Goal: Navigation & Orientation: Find specific page/section

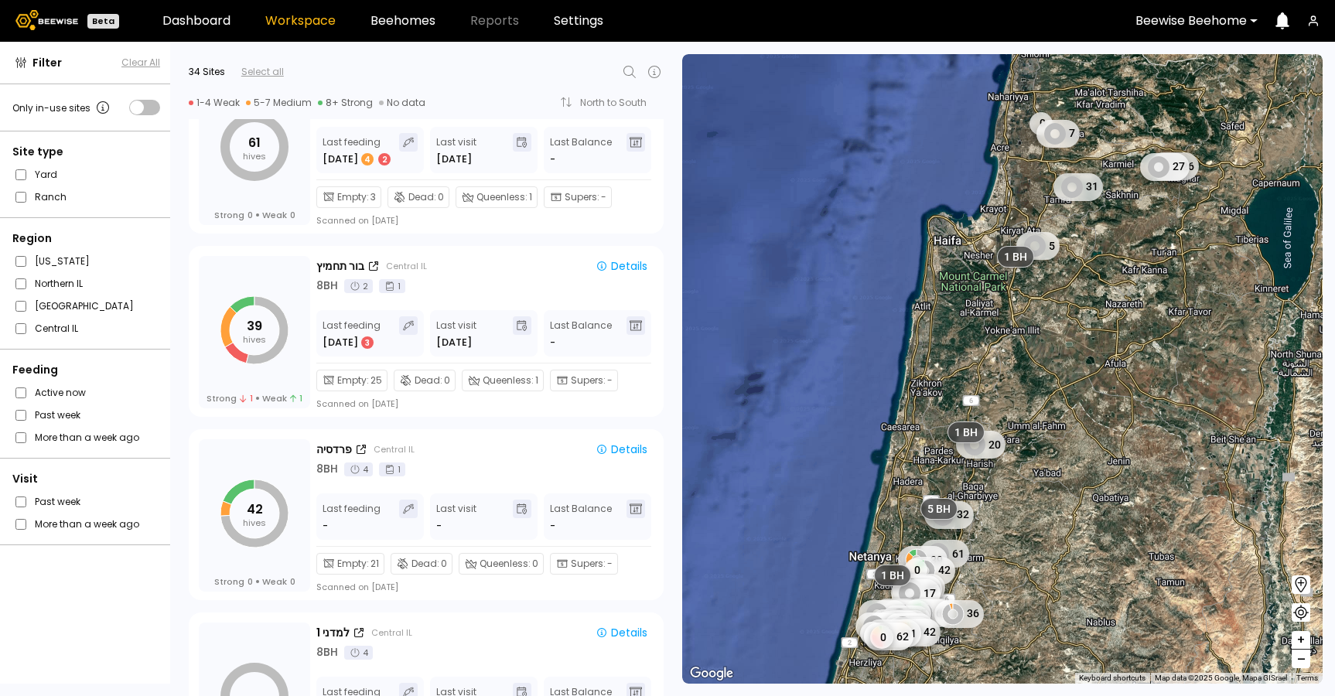
scroll to position [1531, 0]
click at [541, 272] on div "בור תחמיץ Central IL" at bounding box center [448, 267] width 264 height 16
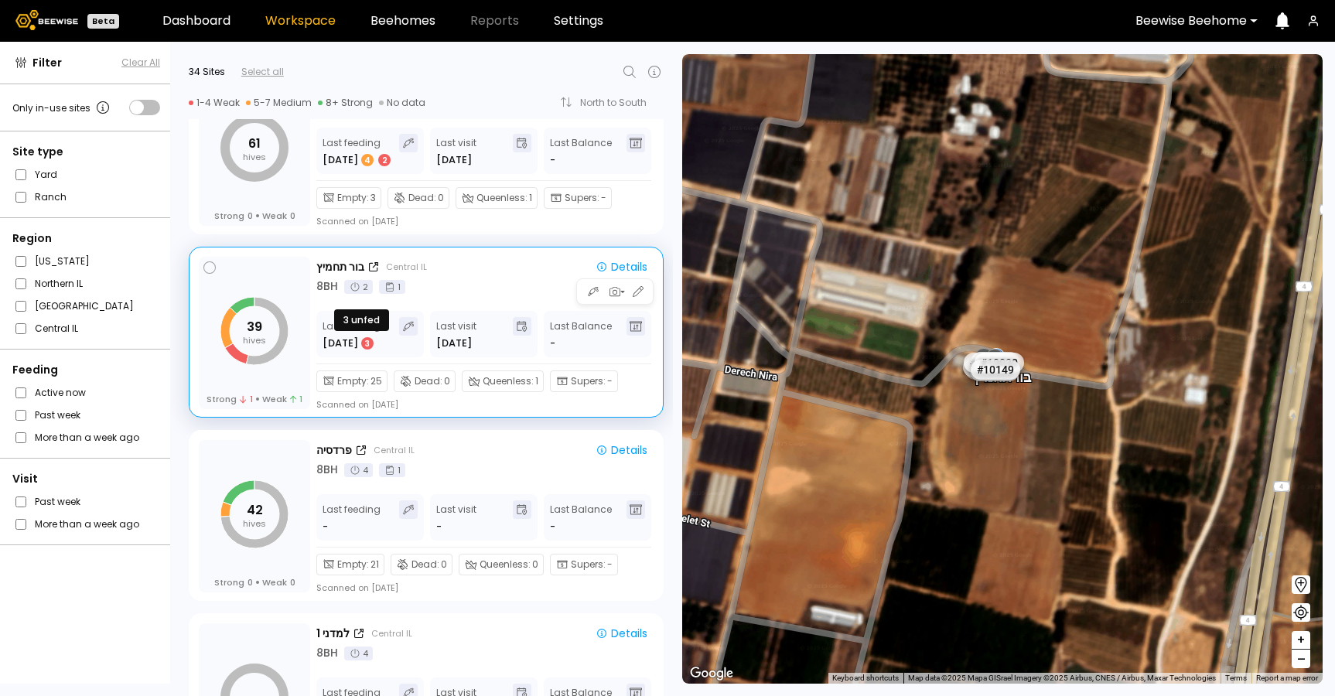
click at [364, 347] on div "3" at bounding box center [367, 343] width 12 height 12
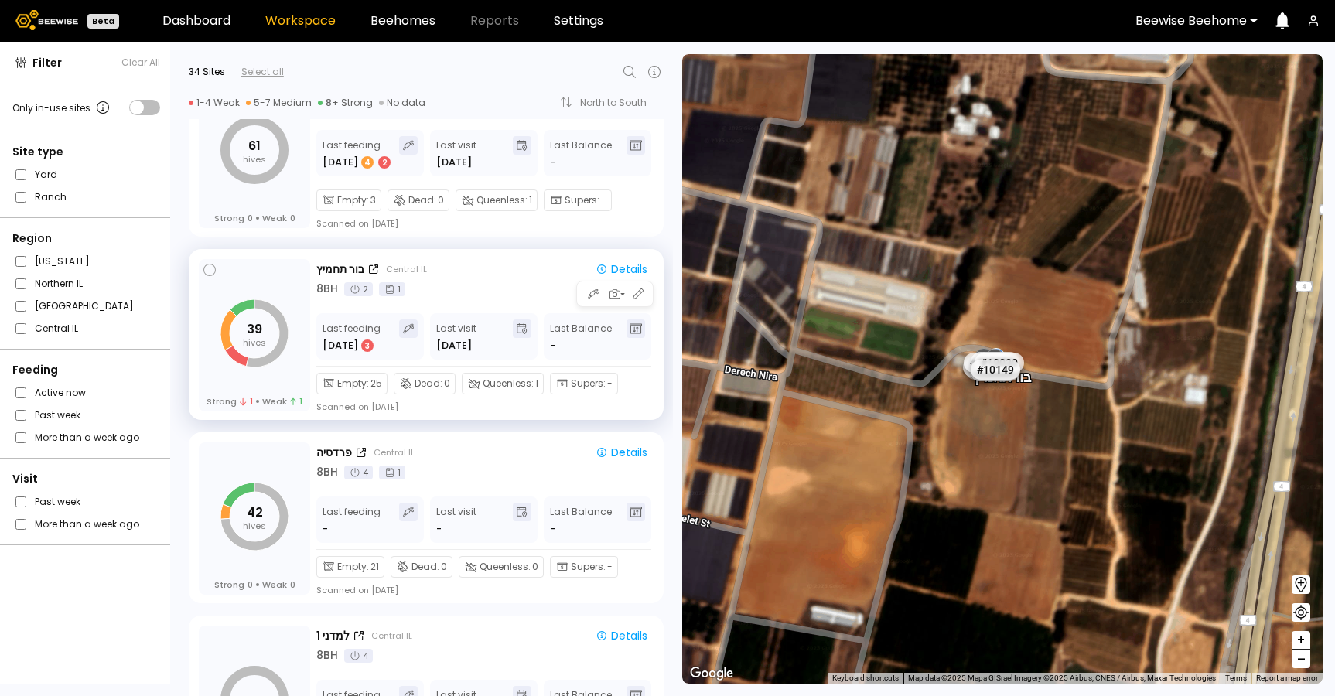
scroll to position [1521, 0]
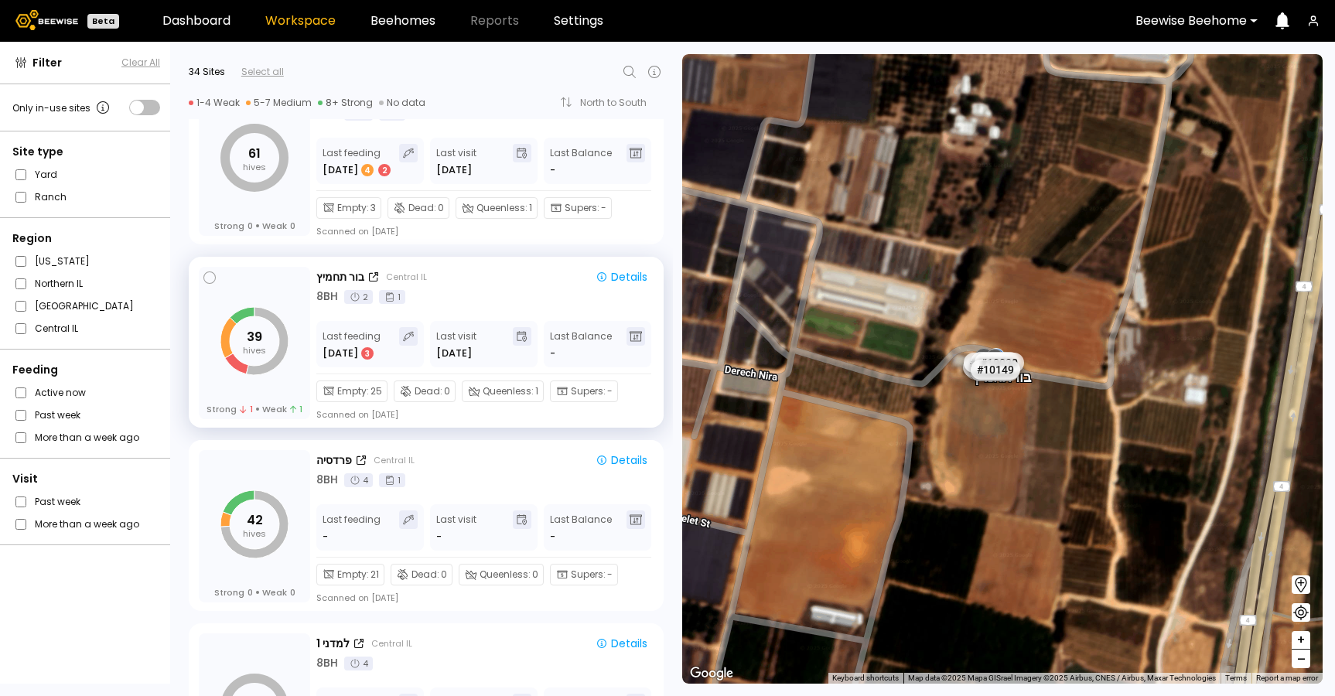
click at [496, 404] on div "Empty : 25 Dead : 0 Queenless : 1 Supers : - Scanned on [DATE]" at bounding box center [483, 397] width 335 height 46
click at [489, 233] on div "Empty : 3 Dead : 0 Queenless : 1 Supers : - Scanned on [DATE]" at bounding box center [483, 214] width 335 height 46
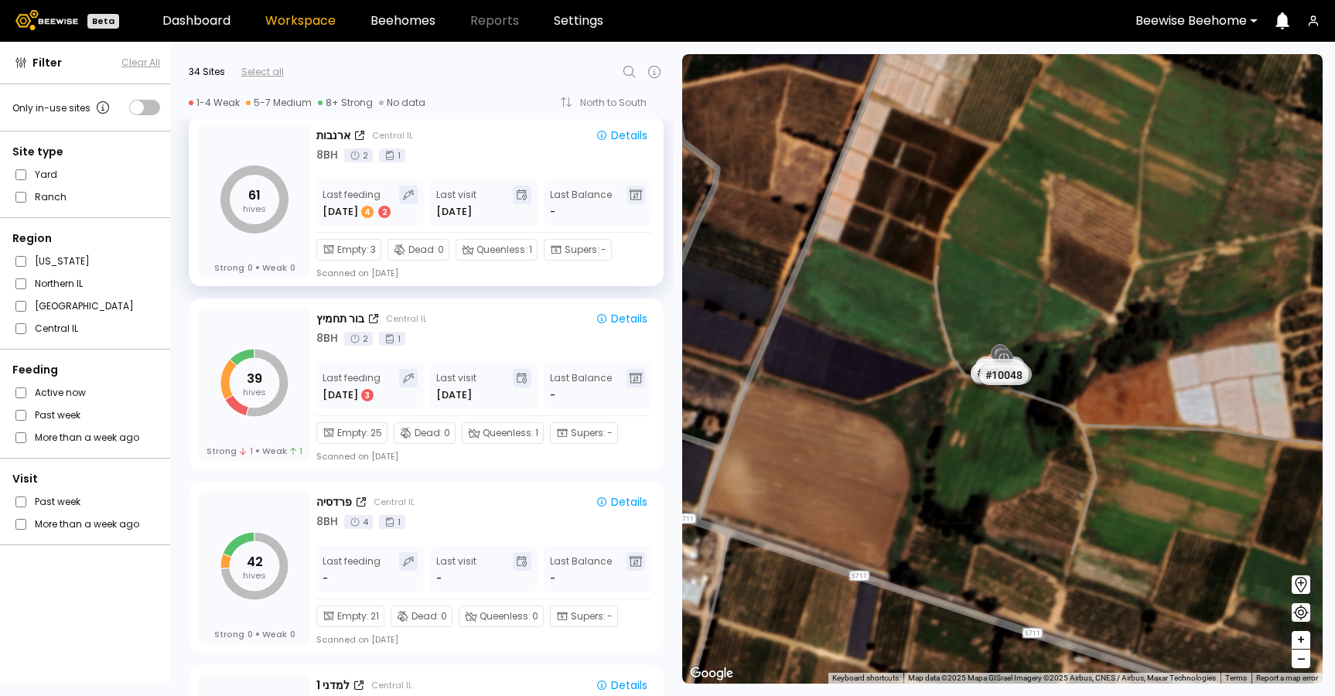
scroll to position [1475, 0]
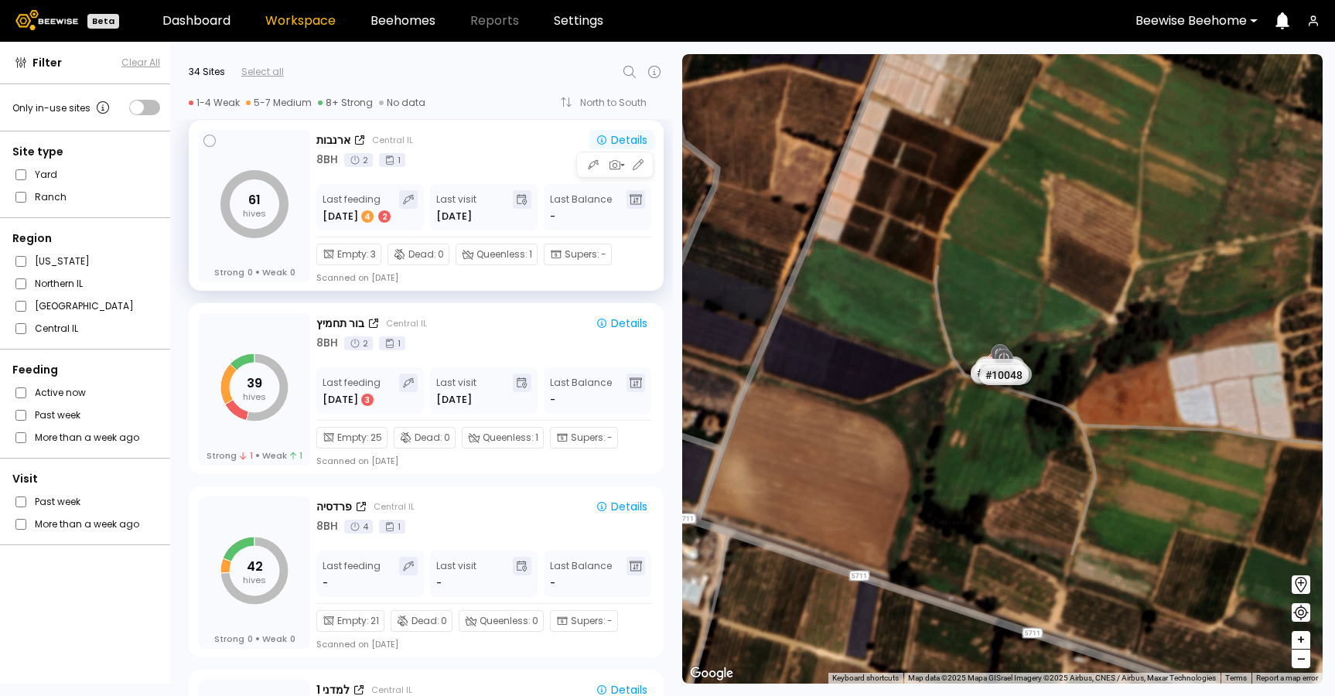
click at [622, 142] on div "Details" at bounding box center [621, 140] width 52 height 11
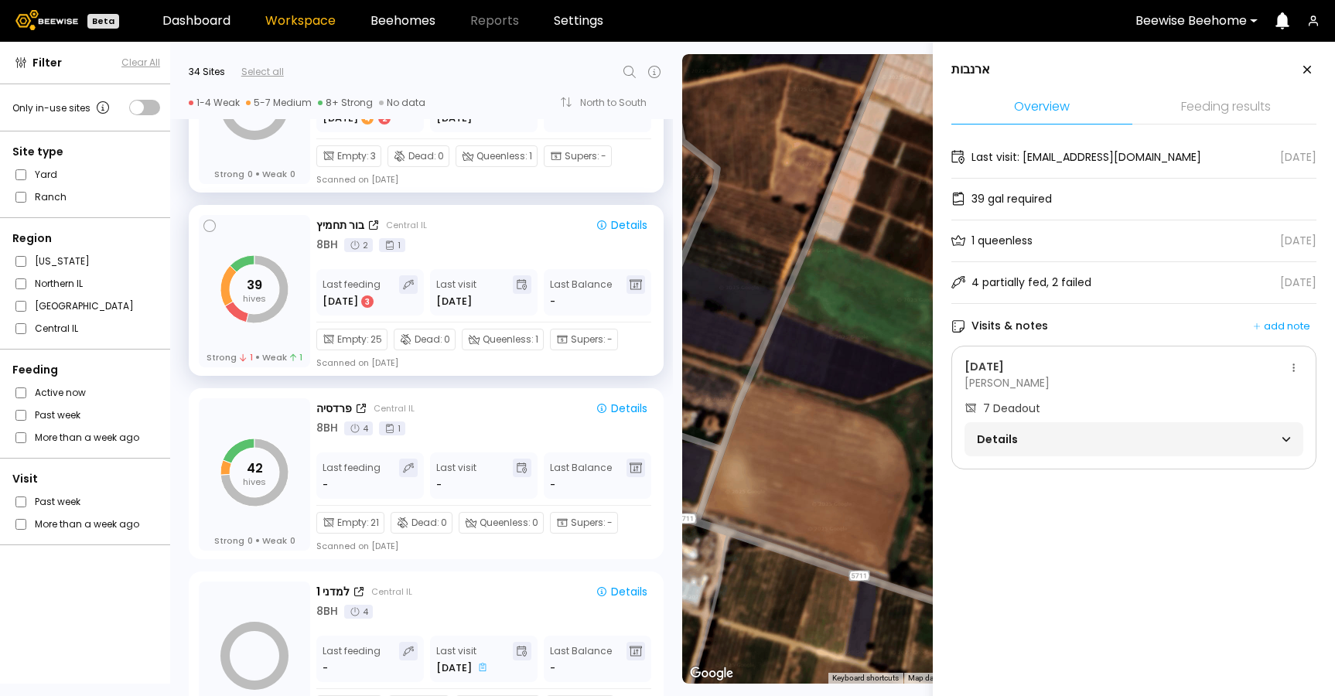
scroll to position [1571, 0]
click at [528, 182] on div "Empty : 3 Dead : 0 Queenless : 1 Supers : - Scanned on [DATE]" at bounding box center [483, 164] width 335 height 46
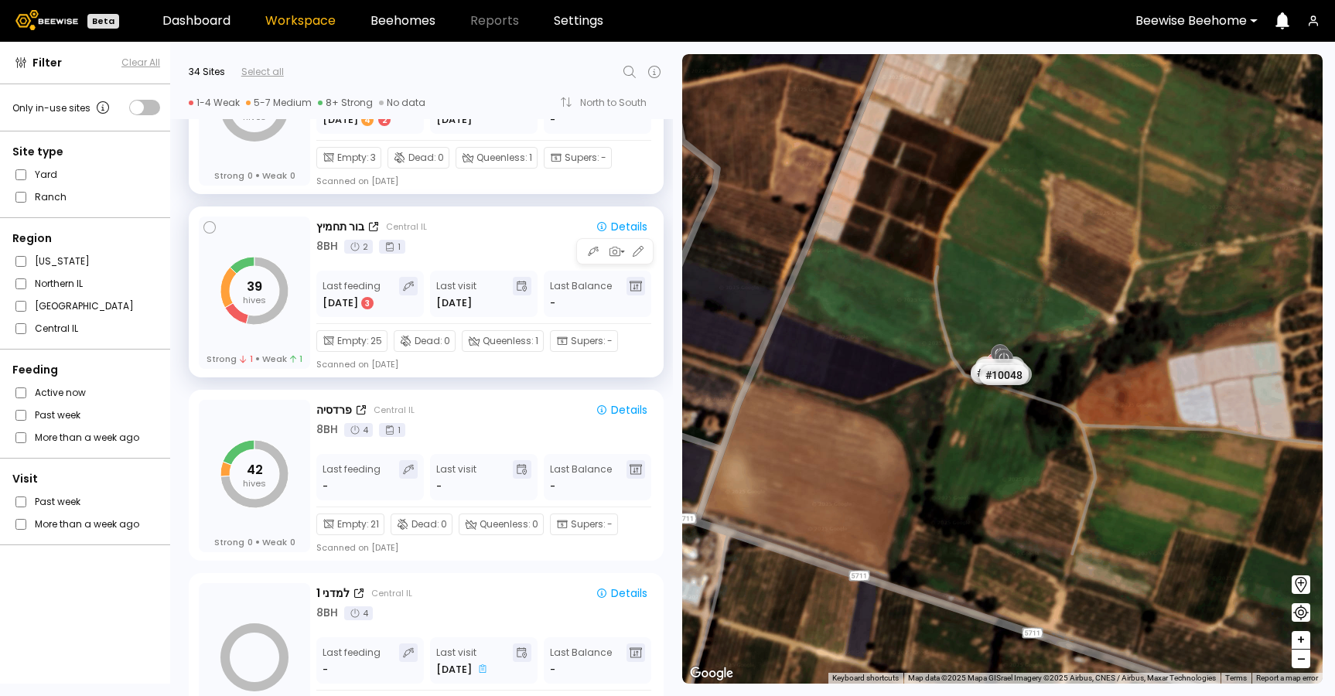
click at [498, 241] on div "8 BH 2 1" at bounding box center [484, 246] width 337 height 16
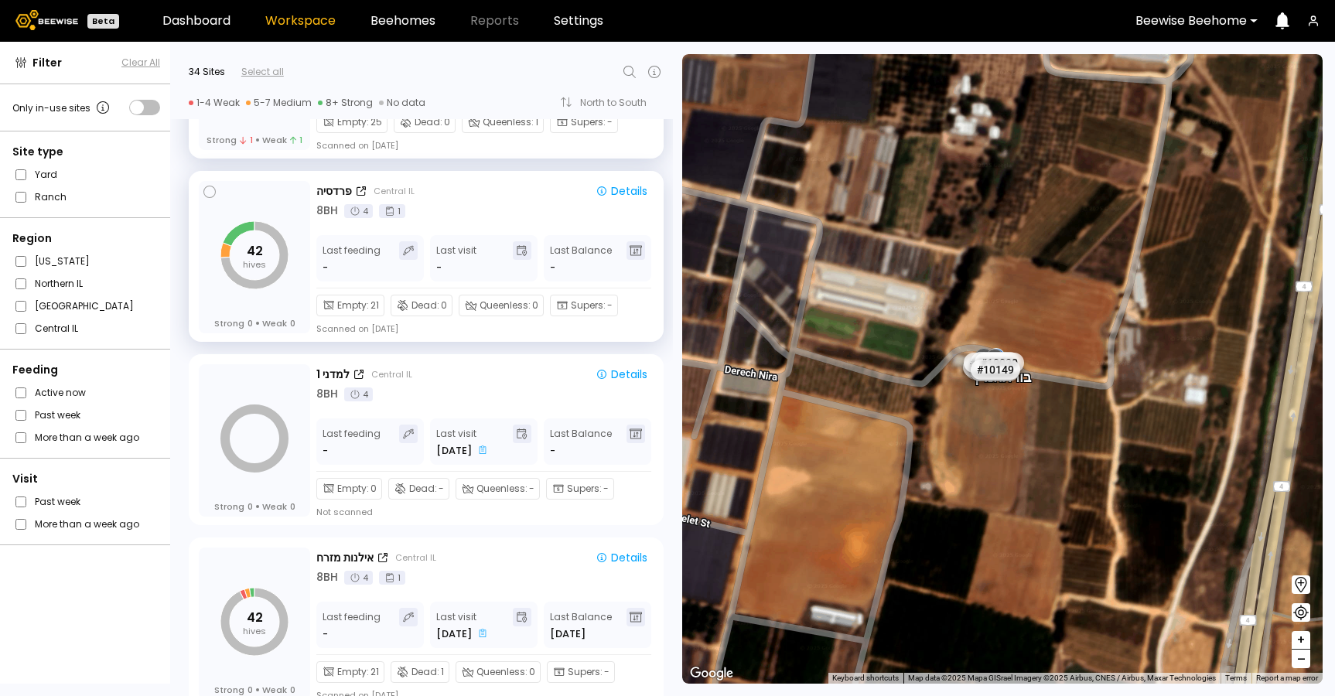
scroll to position [1798, 0]
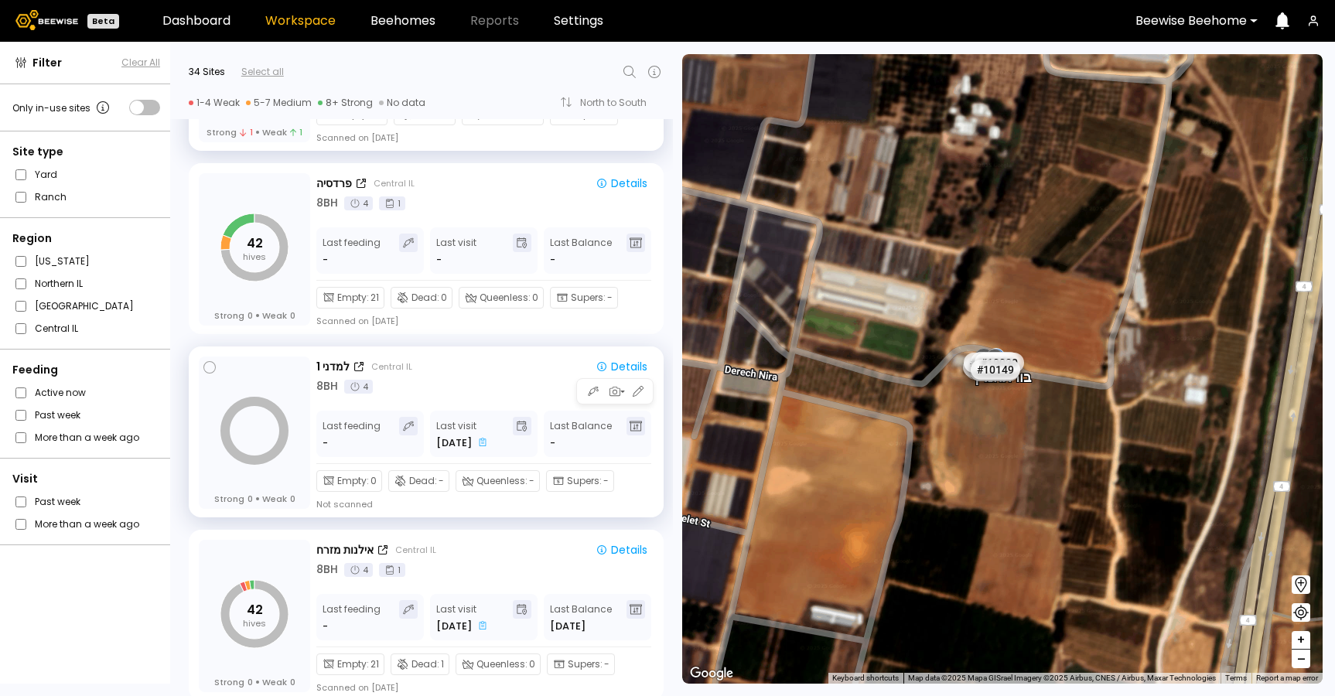
click at [500, 387] on div "8 BH 4" at bounding box center [484, 386] width 337 height 16
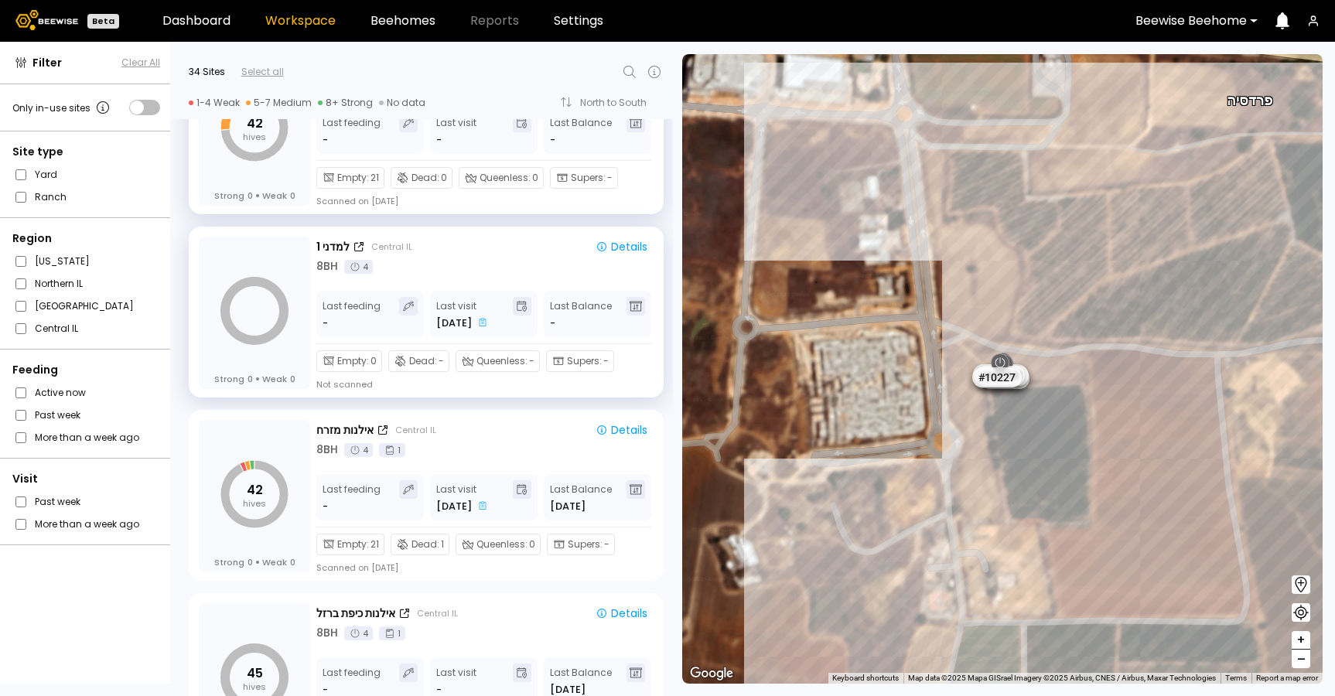
scroll to position [1904, 0]
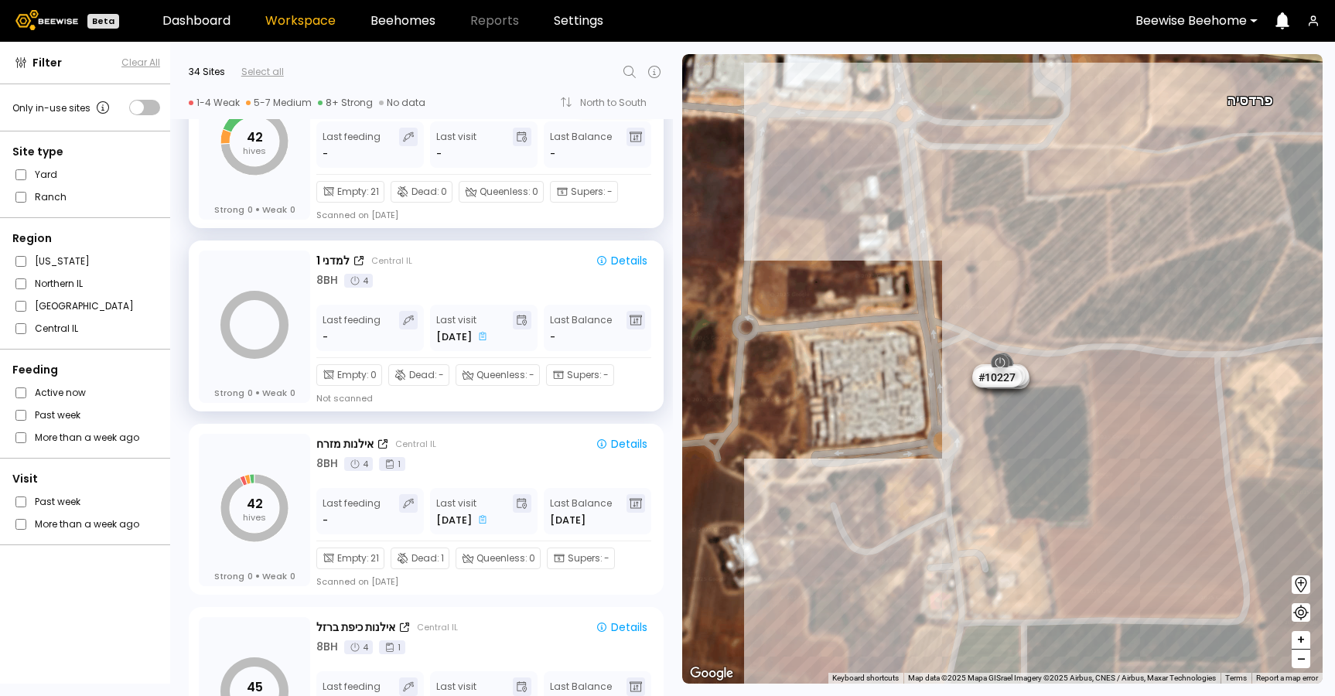
click at [502, 214] on div "Empty : 21 Dead : 0 Queenless : 0 Supers : - Scanned on [DATE]" at bounding box center [483, 198] width 335 height 46
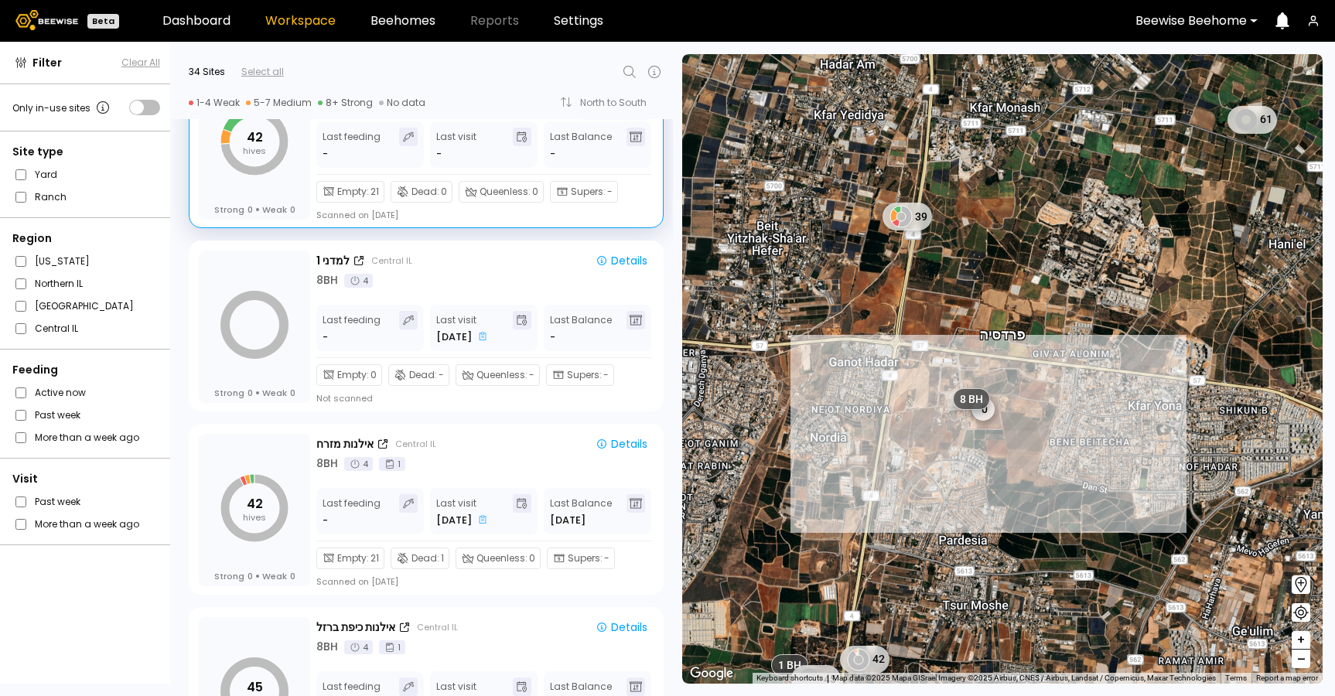
click at [502, 214] on div "Empty : 21 Dead : 0 Queenless : 0 Supers : - Scanned on [DATE]" at bounding box center [483, 198] width 335 height 46
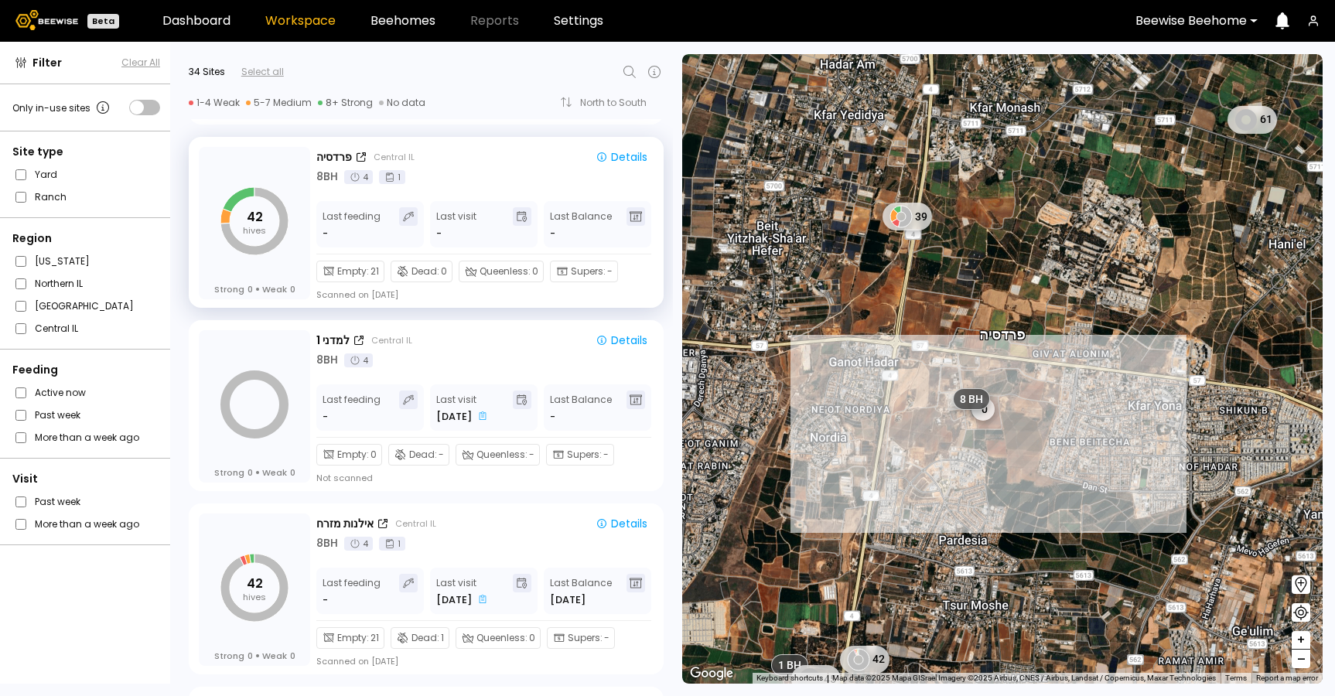
scroll to position [1820, 0]
click at [500, 199] on div "פרדסיה Central [GEOGRAPHIC_DATA] Details 8 BH 4 1 Last feeding - Last visit - L…" at bounding box center [484, 229] width 337 height 154
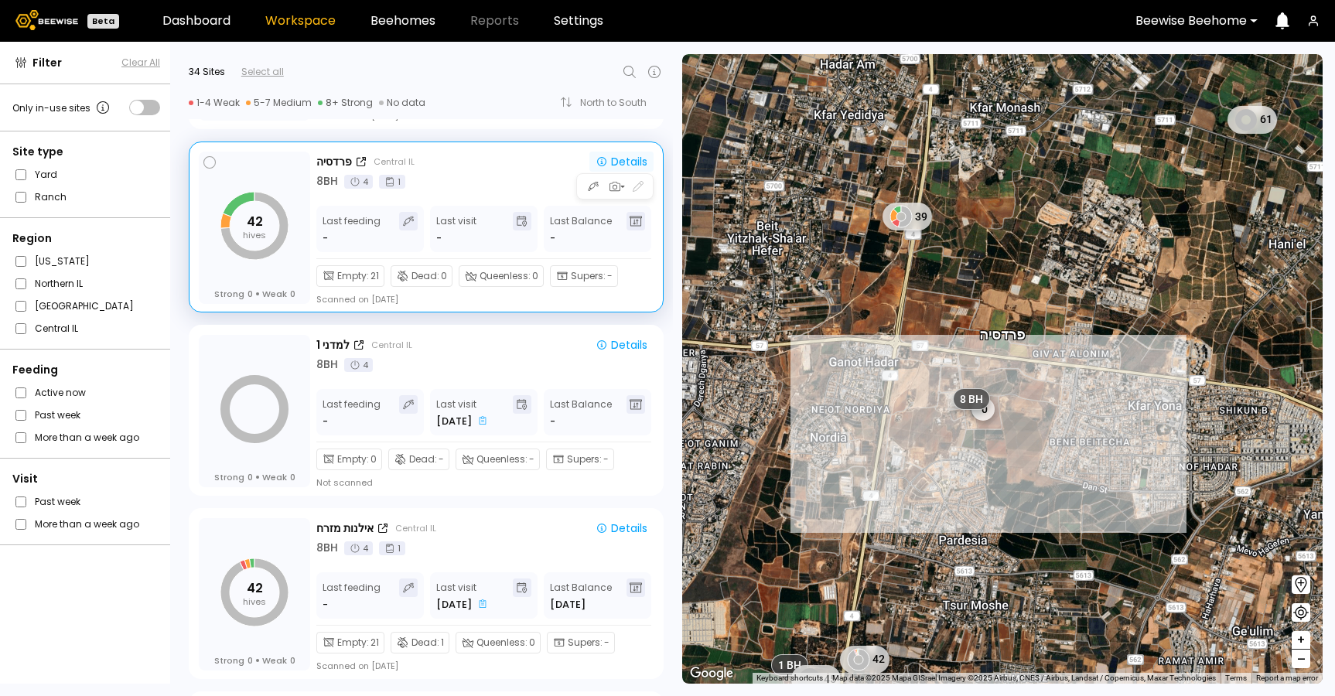
click at [634, 158] on div "Details" at bounding box center [621, 161] width 52 height 11
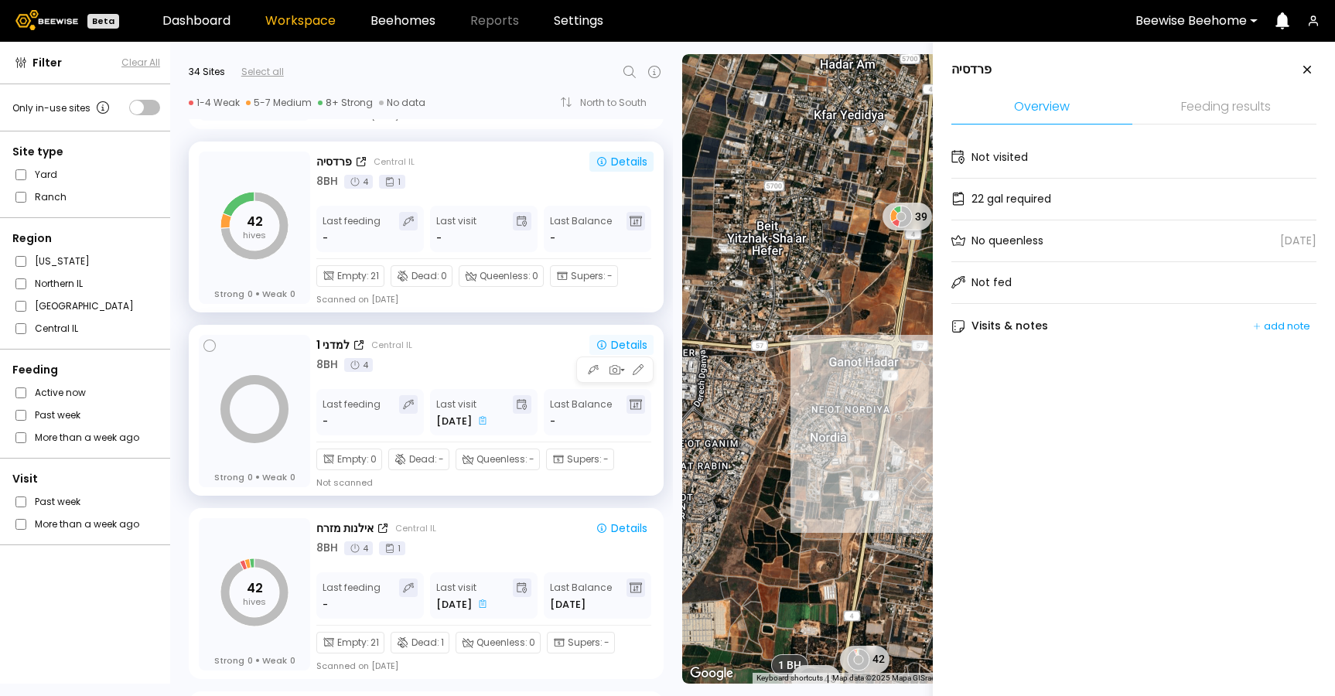
click at [616, 348] on div "Details" at bounding box center [621, 344] width 52 height 11
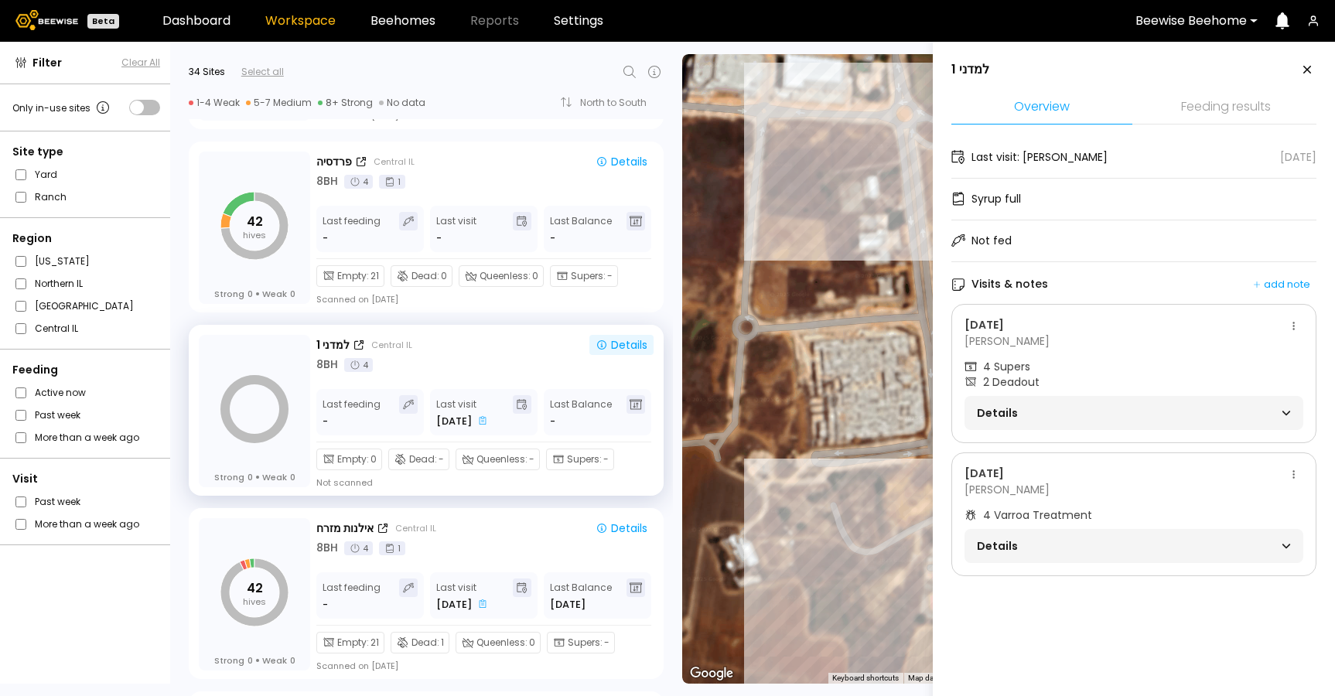
click at [1114, 411] on span "Details" at bounding box center [1055, 413] width 157 height 22
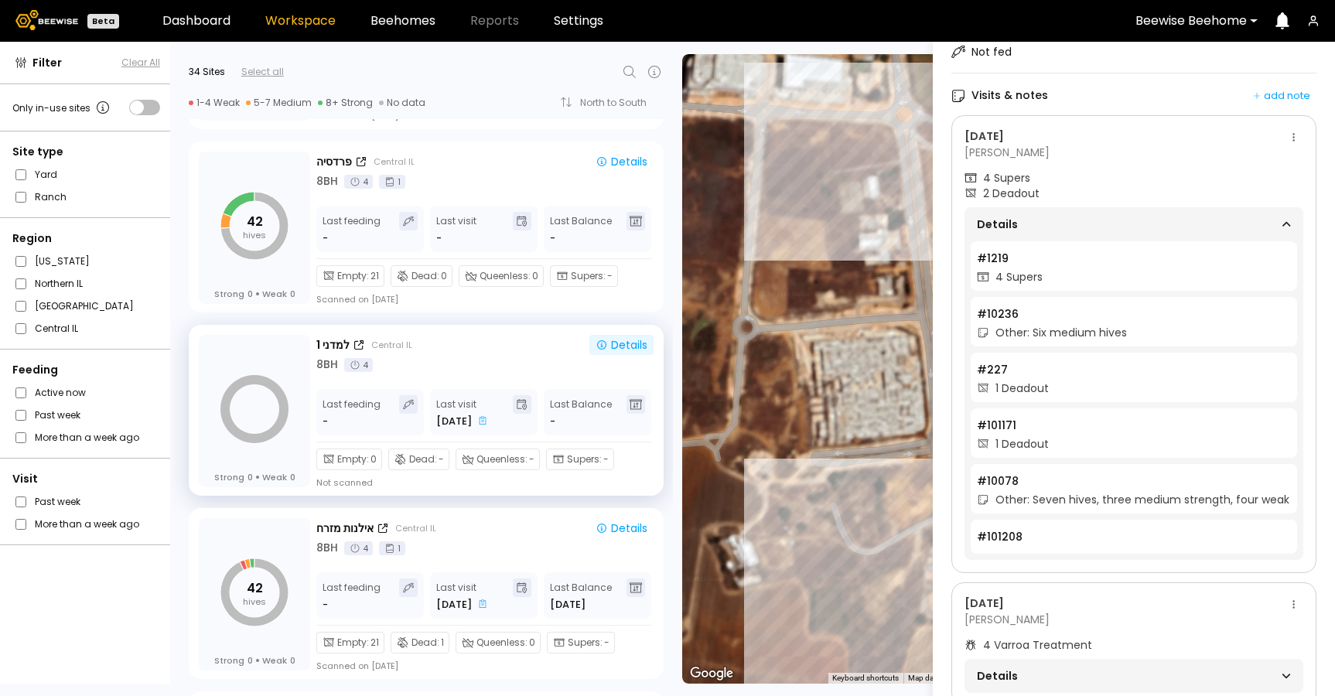
scroll to position [234, 0]
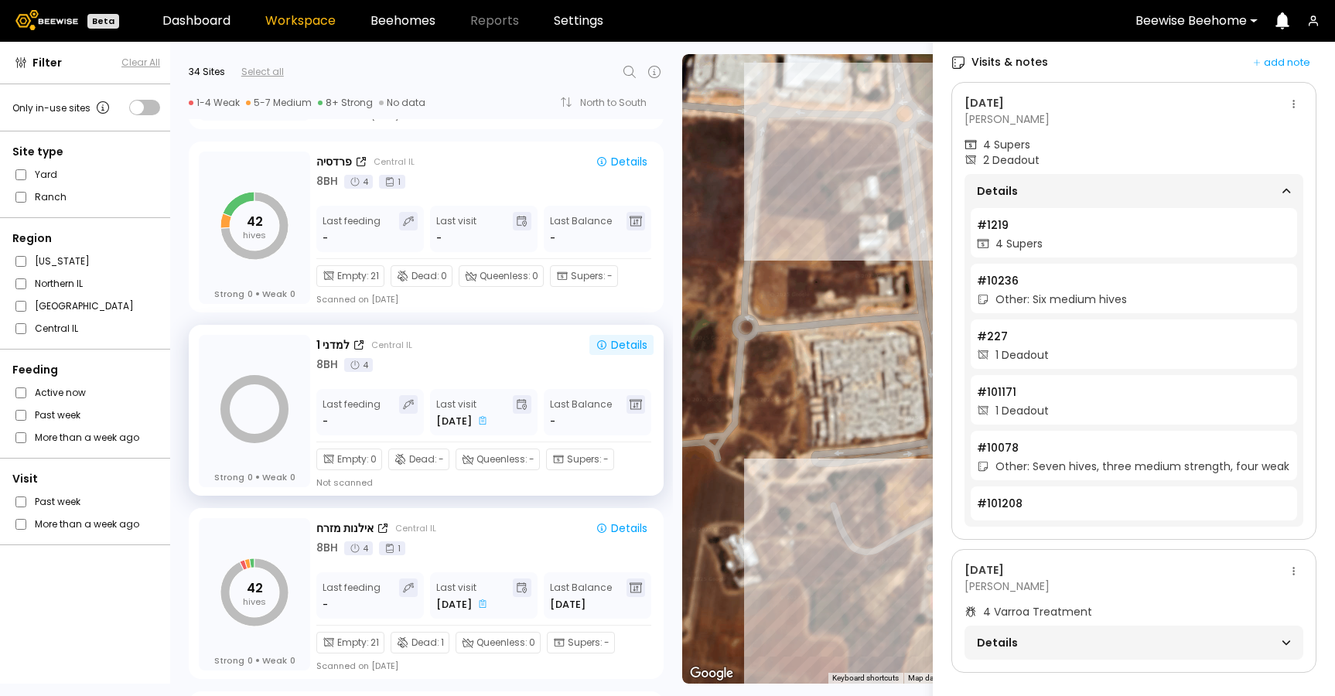
click at [1094, 632] on span "Details" at bounding box center [1055, 643] width 157 height 22
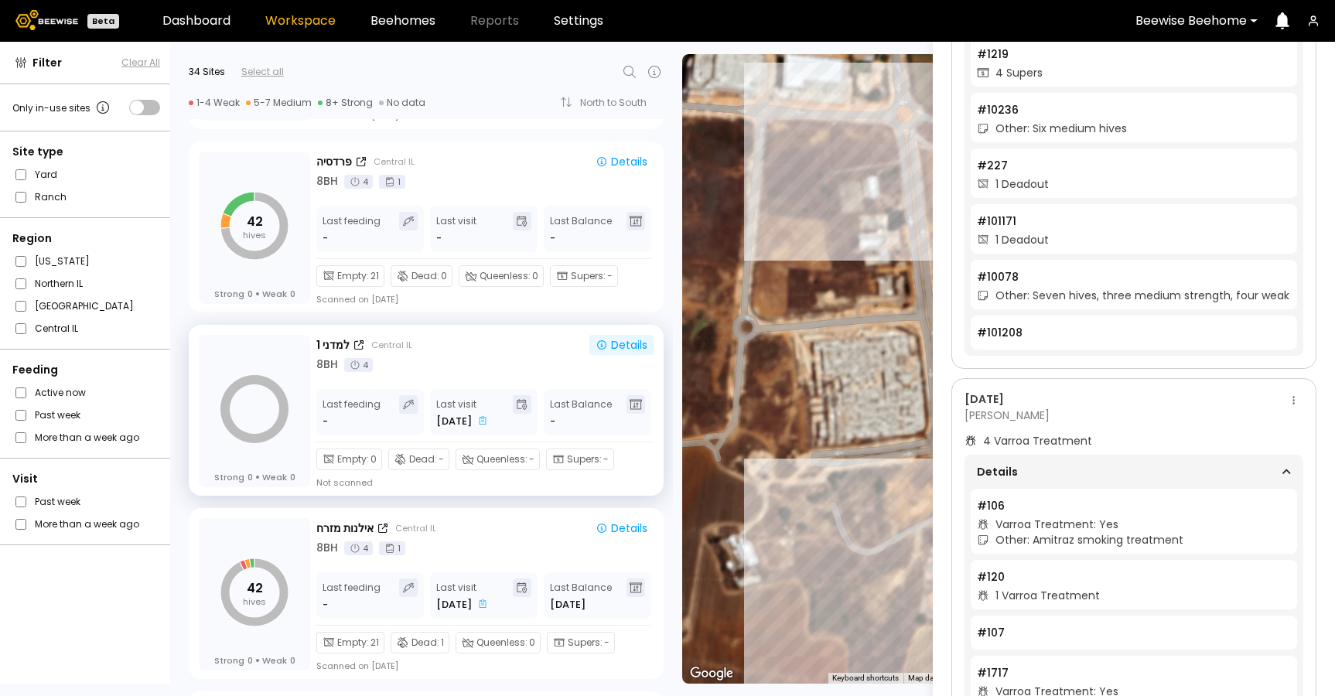
scroll to position [528, 0]
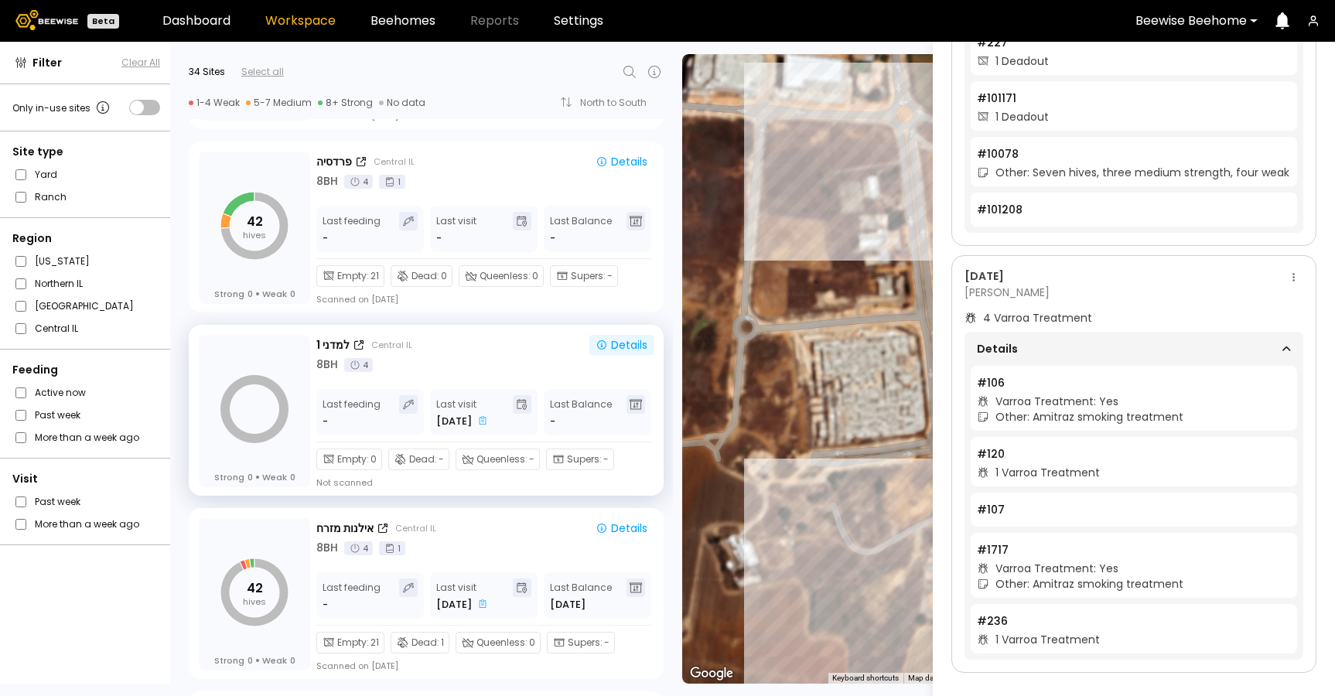
click at [933, 290] on aside "למדני 1 Overview Feeding results Last visit: [PERSON_NAME] [DATE] Syrup full No…" at bounding box center [1134, 390] width 402 height 696
click at [903, 302] on div "# 10108 # 10146 # 10154 # 10038 # 10094 # 10111 # 10153 למדני 1 פרדסיה # 10140 …" at bounding box center [1002, 368] width 640 height 629
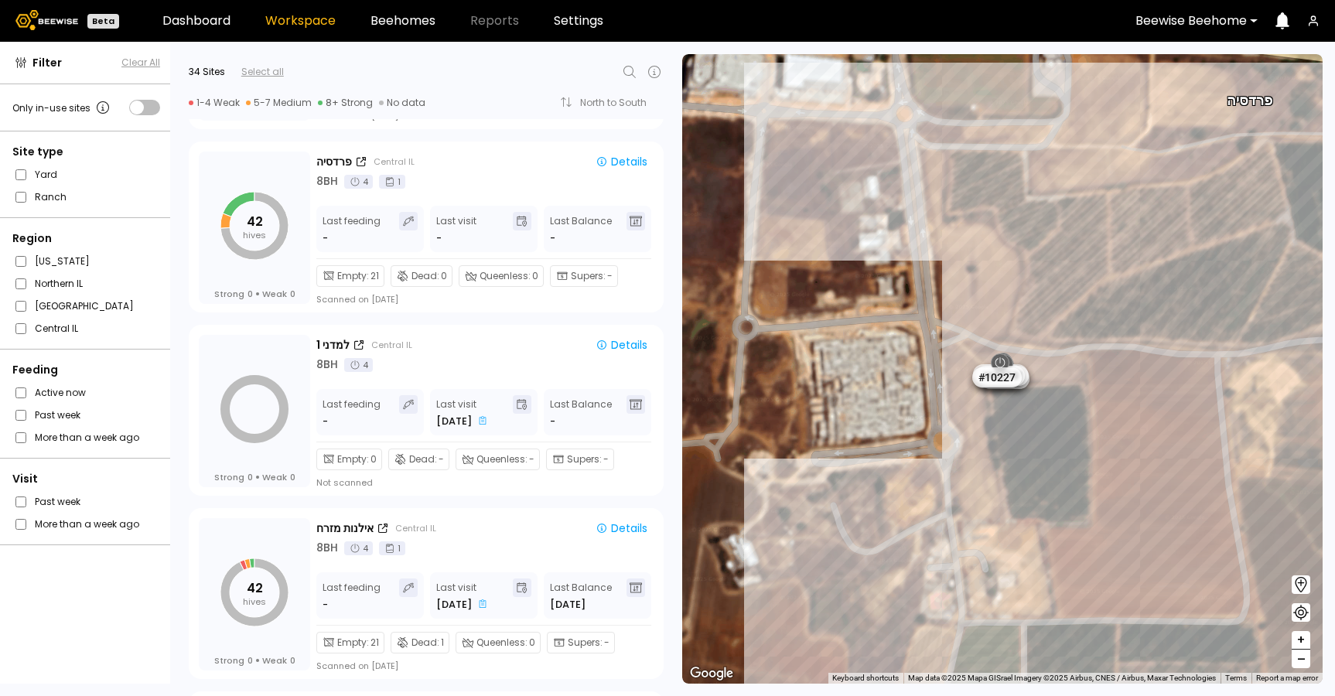
scroll to position [0, 0]
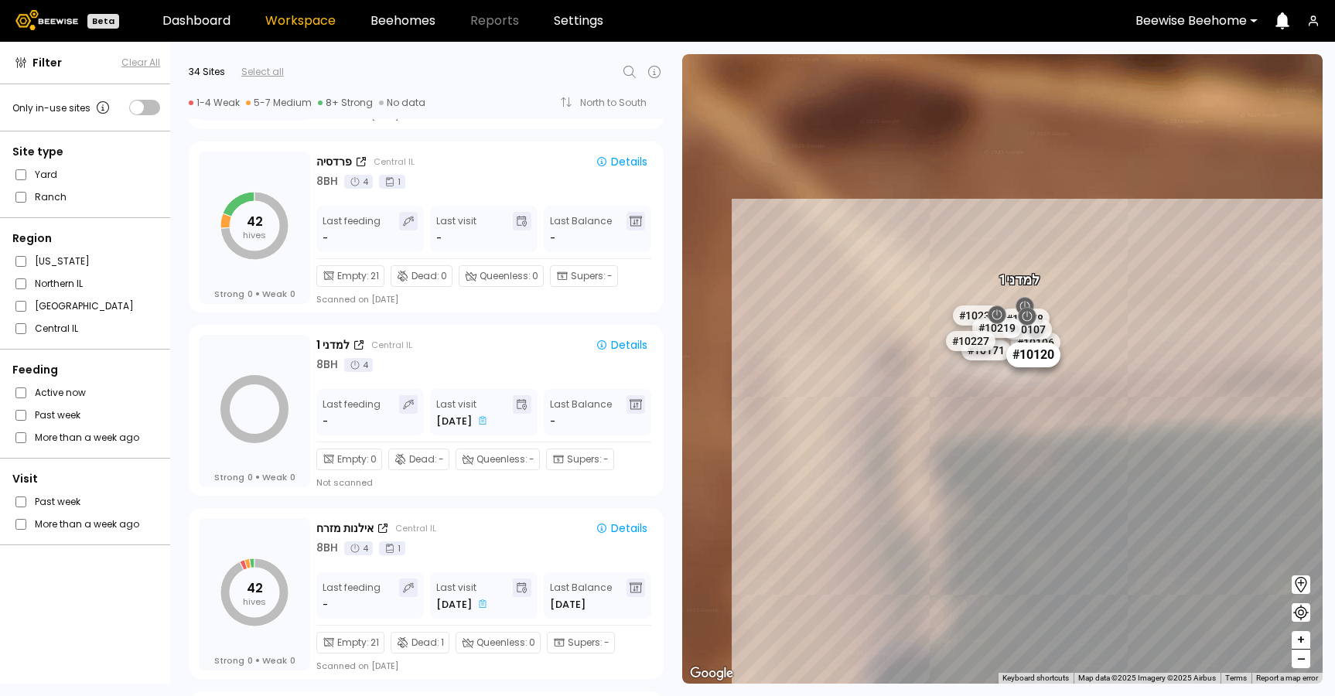
click at [1035, 367] on div "# 10120" at bounding box center [1033, 355] width 54 height 25
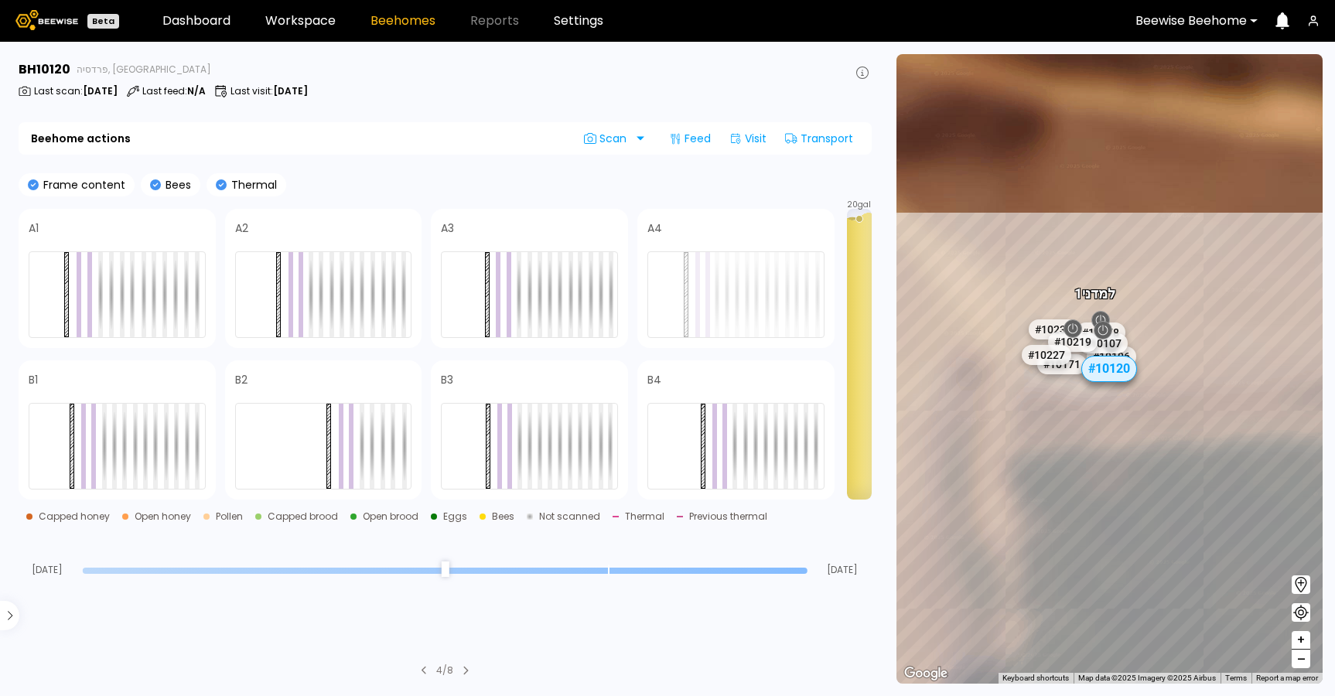
click at [1130, 353] on div "# 10106" at bounding box center [1111, 356] width 49 height 20
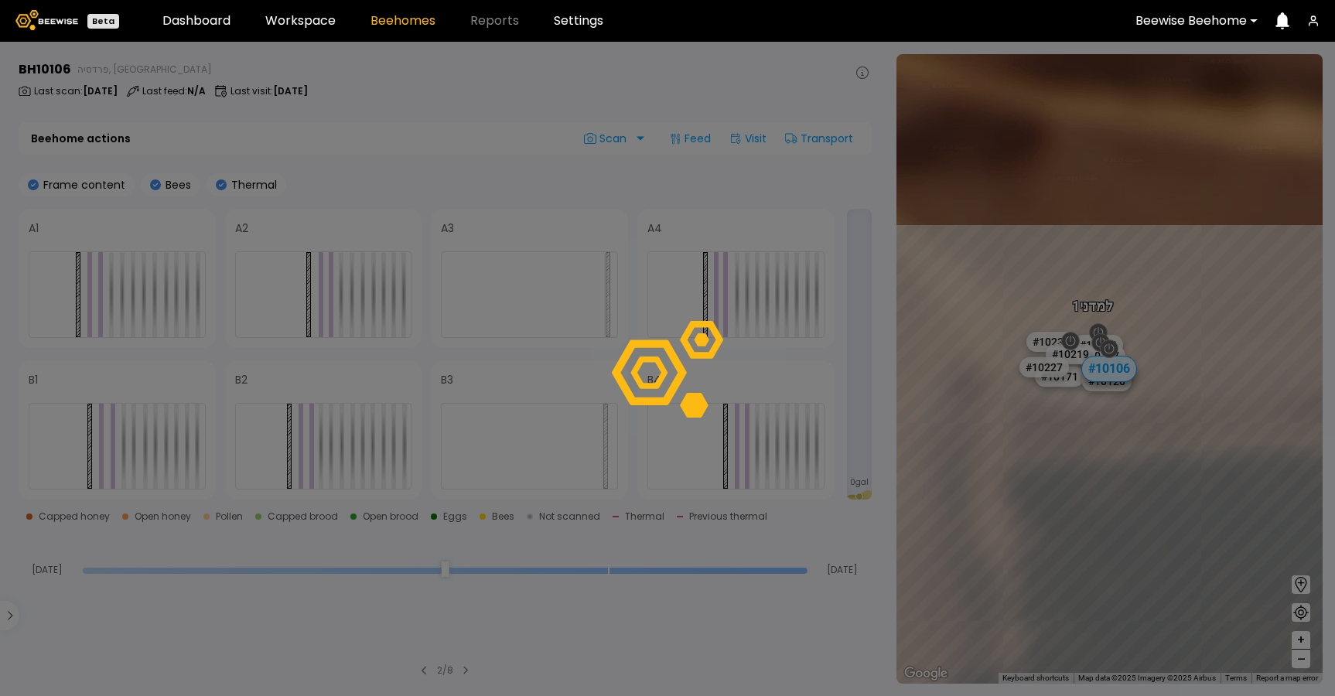
click at [1072, 379] on div at bounding box center [667, 369] width 1335 height 654
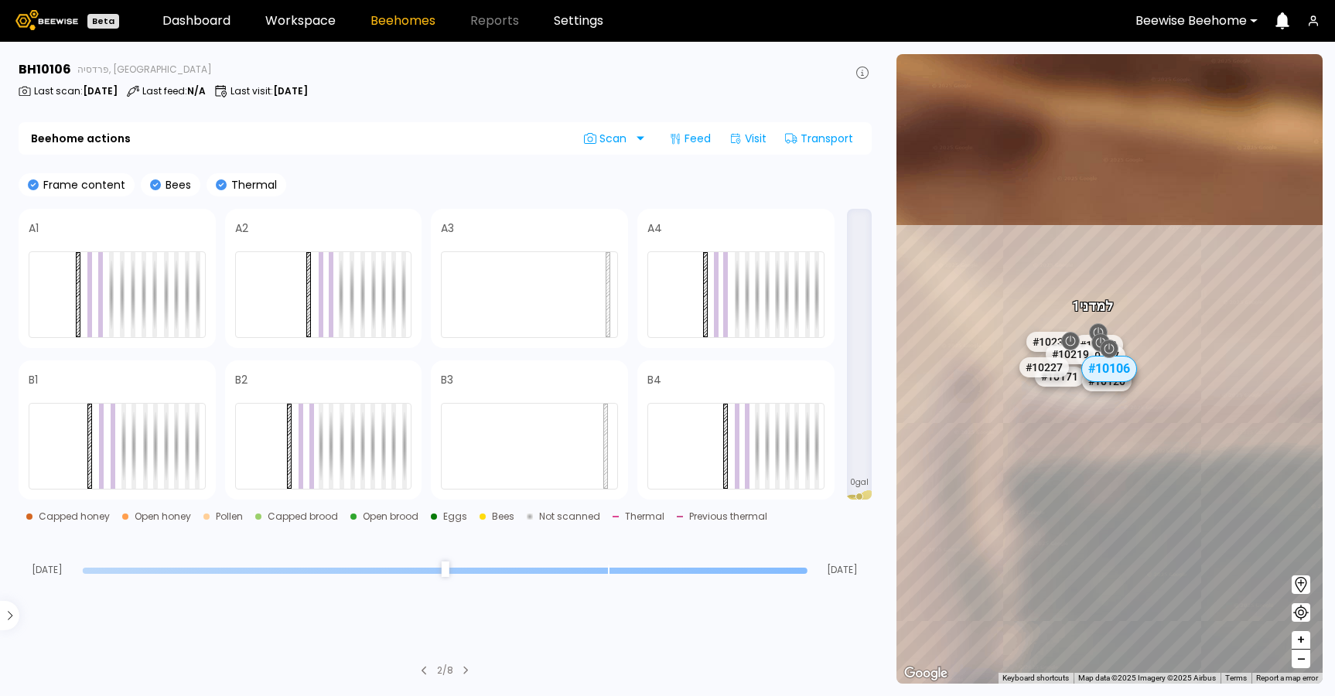
click at [1072, 379] on div "# 10171" at bounding box center [1059, 377] width 49 height 20
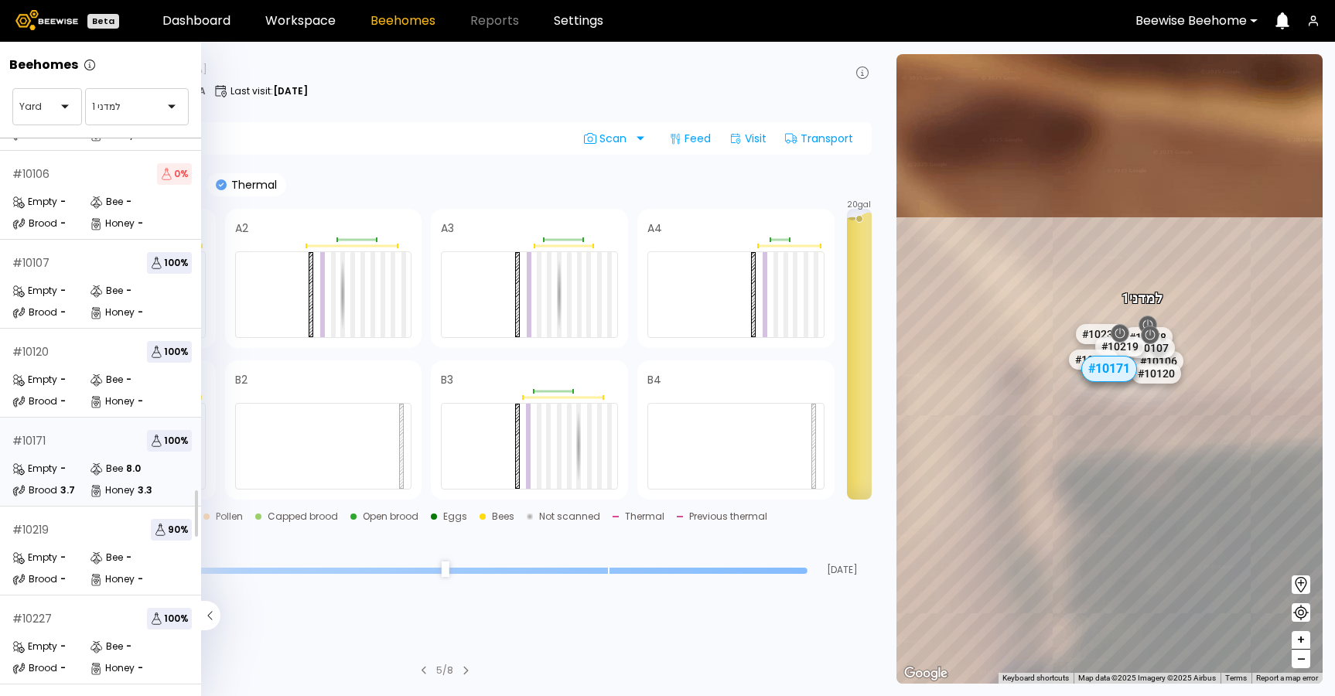
scroll to position [159, 0]
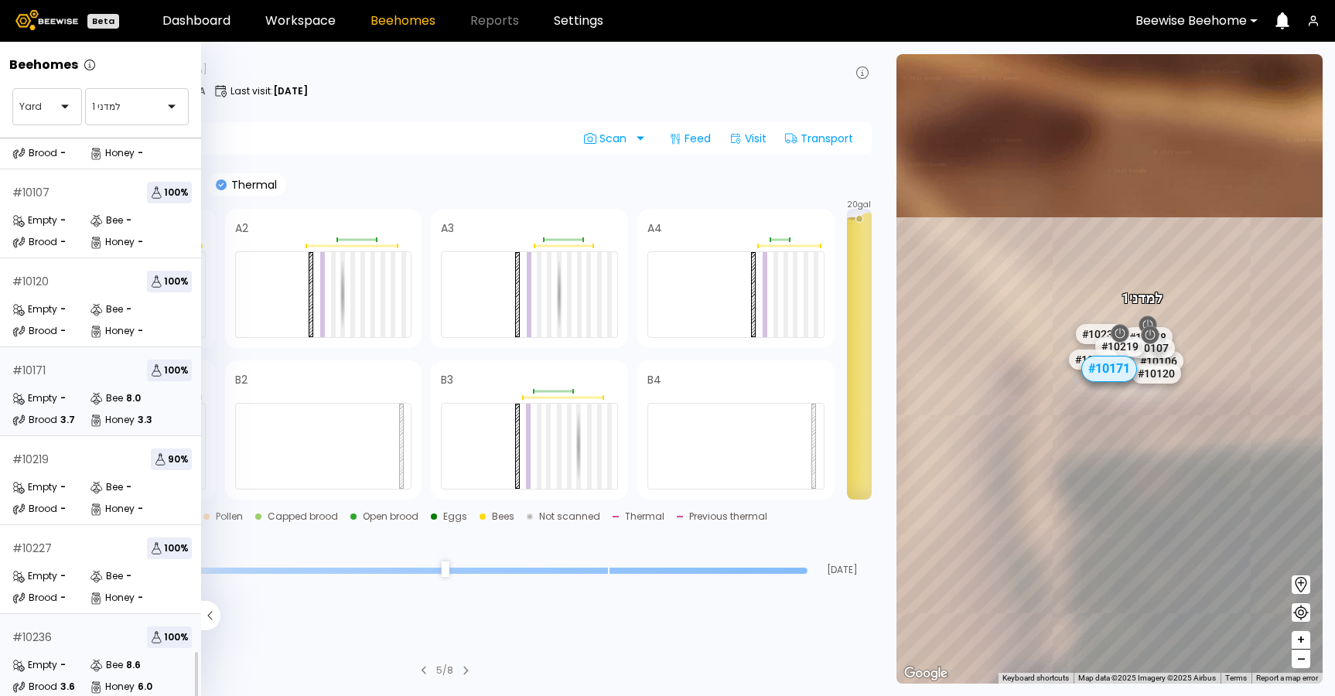
click at [81, 626] on div "# 10236 100 %" at bounding box center [101, 637] width 179 height 22
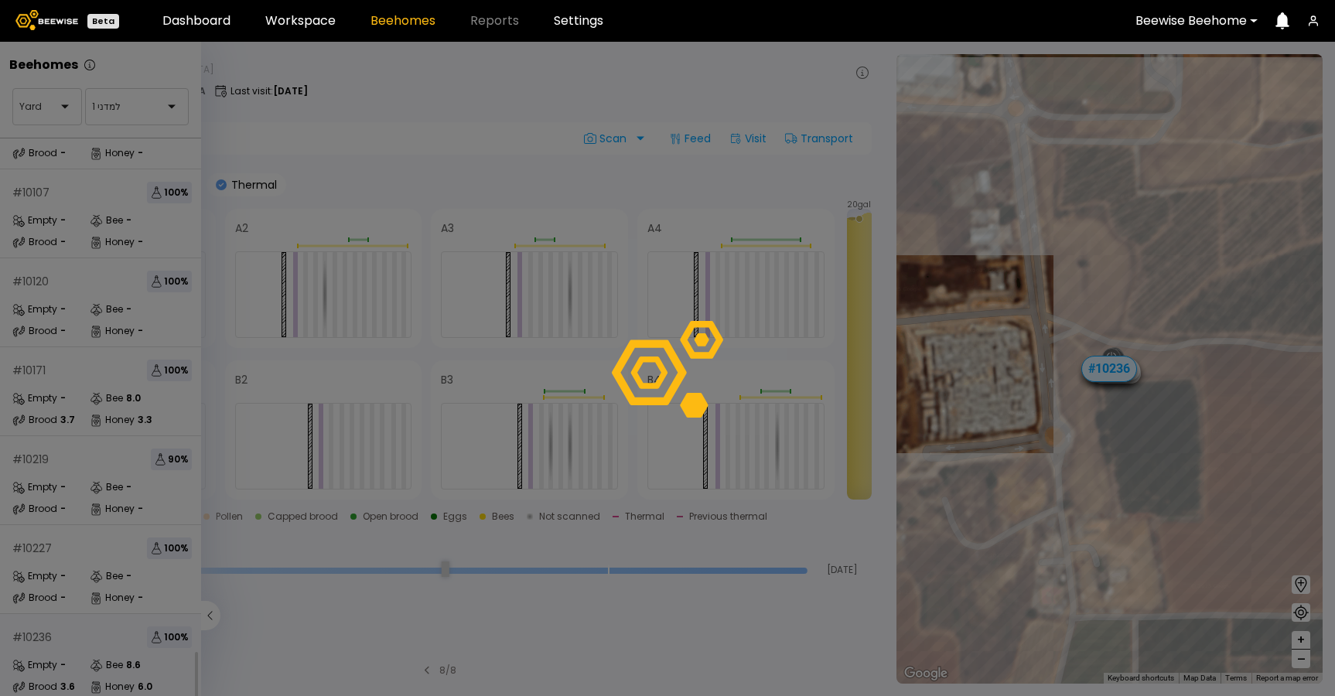
click at [229, 622] on div at bounding box center [667, 369] width 1335 height 654
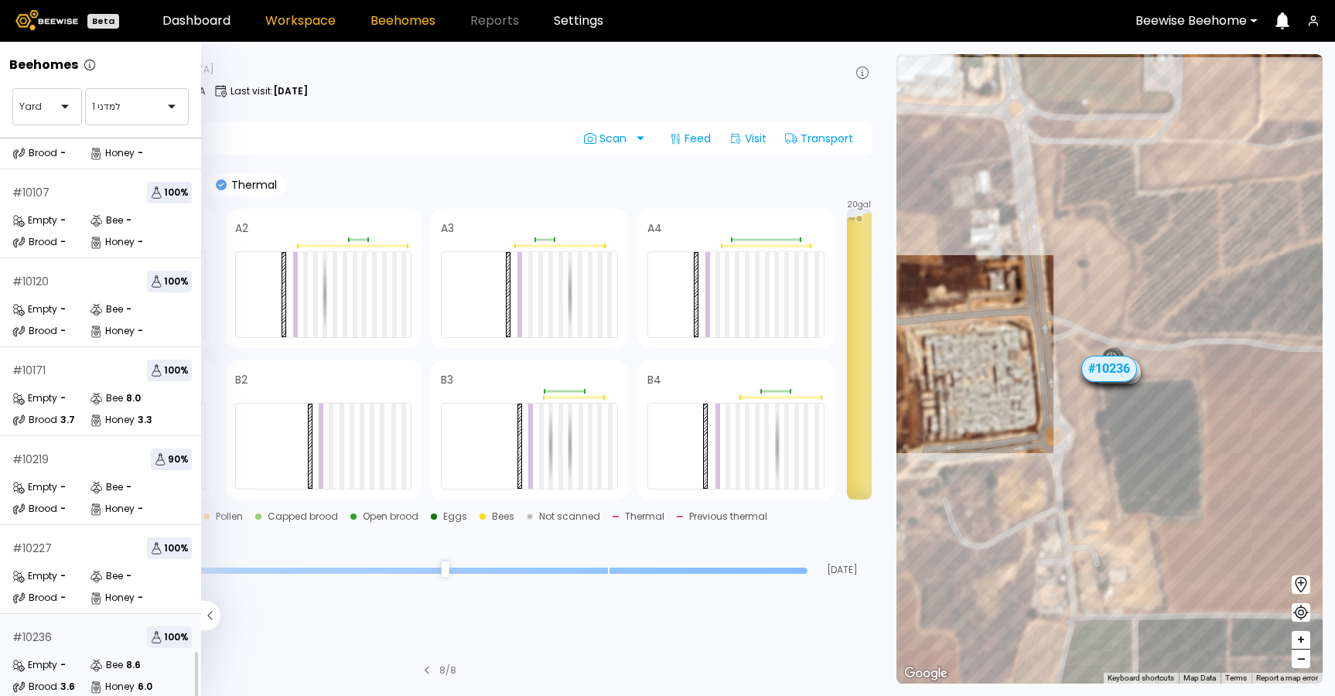
click at [309, 25] on link "Workspace" at bounding box center [300, 21] width 70 height 12
